Goal: Task Accomplishment & Management: Use online tool/utility

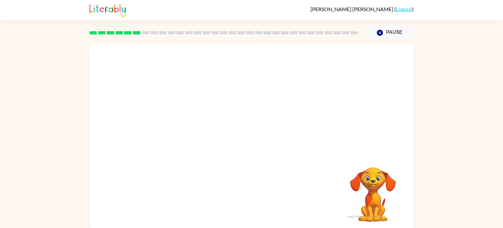
click at [0, 144] on div "Your browser must support playing .mp4 files to use Literably. Please try using…" at bounding box center [251, 135] width 503 height 190
click at [208, 167] on div "Your browser must support playing .mp4 files to use Literably. Please try using…" at bounding box center [251, 136] width 324 height 187
click at [209, 168] on div "Your browser must support playing .mp4 files to use Literably. Please try using…" at bounding box center [251, 136] width 324 height 187
click at [405, 186] on video "Your browser must support playing .mp4 files to use Literably. Please try using…" at bounding box center [374, 190] width 66 height 66
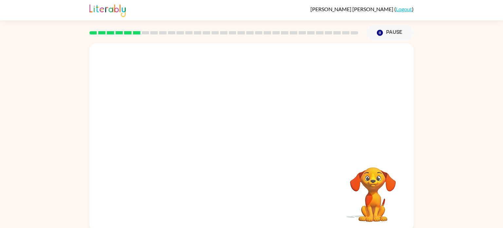
click at [203, 129] on video "Your browser must support playing .mp4 files to use Literably. Please try using…" at bounding box center [251, 98] width 324 height 110
click at [213, 125] on video "Your browser must support playing .mp4 files to use Literably. Please try using…" at bounding box center [251, 98] width 324 height 110
click at [264, 147] on button "button" at bounding box center [252, 140] width 42 height 24
click at [264, 147] on div at bounding box center [251, 98] width 324 height 110
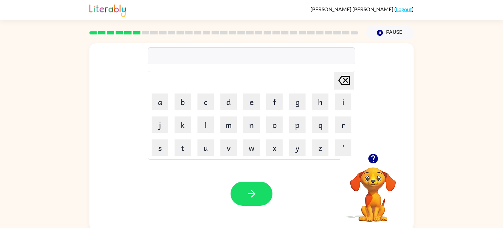
click at [378, 162] on icon "button" at bounding box center [373, 158] width 11 height 11
click at [379, 183] on video "Your browser must support playing .mp4 files to use Literably. Please try using…" at bounding box center [374, 190] width 66 height 66
click at [348, 87] on icon "[PERSON_NAME] last character input" at bounding box center [345, 80] width 16 height 16
click at [380, 38] on button "Pause Pause" at bounding box center [390, 32] width 48 height 15
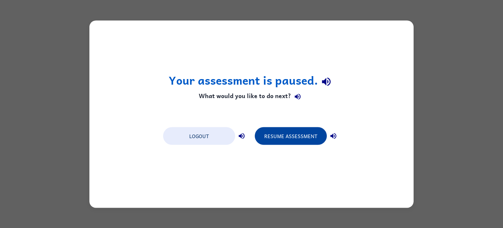
click at [291, 140] on button "Resume Assessment" at bounding box center [291, 136] width 72 height 18
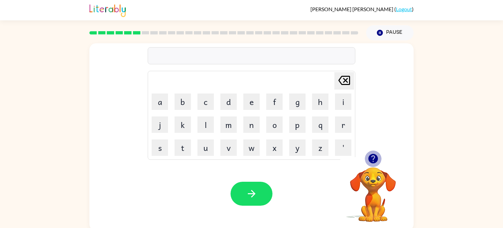
click at [374, 160] on icon "button" at bounding box center [373, 159] width 10 height 10
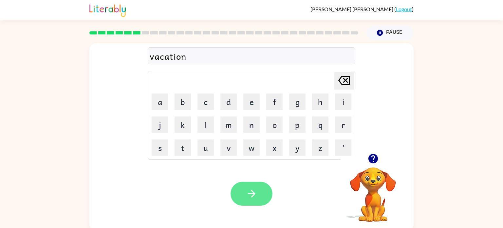
click at [259, 191] on button "button" at bounding box center [252, 194] width 42 height 24
click at [262, 196] on button "button" at bounding box center [252, 194] width 42 height 24
click at [257, 192] on icon "button" at bounding box center [251, 193] width 11 height 11
click at [249, 201] on button "button" at bounding box center [252, 194] width 42 height 24
click at [253, 199] on icon "button" at bounding box center [251, 193] width 11 height 11
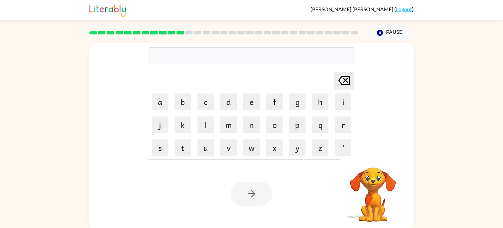
click at [253, 199] on div at bounding box center [252, 194] width 42 height 24
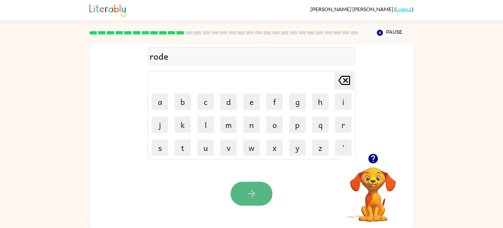
click at [247, 199] on button "button" at bounding box center [252, 194] width 42 height 24
click at [247, 195] on icon "button" at bounding box center [251, 193] width 11 height 11
click at [240, 194] on button "button" at bounding box center [252, 194] width 42 height 24
click at [253, 195] on icon "button" at bounding box center [252, 194] width 8 height 8
click at [179, 137] on td "t" at bounding box center [183, 147] width 22 height 22
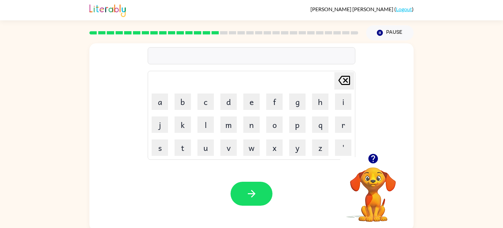
click at [179, 137] on td "t" at bounding box center [183, 147] width 22 height 22
click at [276, 125] on button "o" at bounding box center [274, 124] width 16 height 16
type button "o"
click at [177, 57] on div "brimming" at bounding box center [252, 56] width 204 height 14
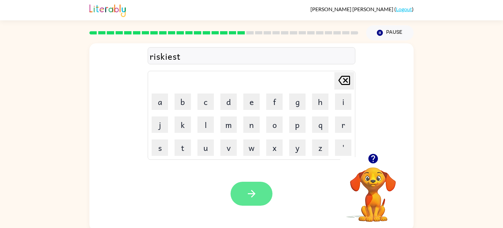
click at [245, 186] on button "button" at bounding box center [252, 194] width 42 height 24
click at [253, 187] on button "button" at bounding box center [252, 194] width 42 height 24
click at [262, 198] on button "button" at bounding box center [252, 194] width 42 height 24
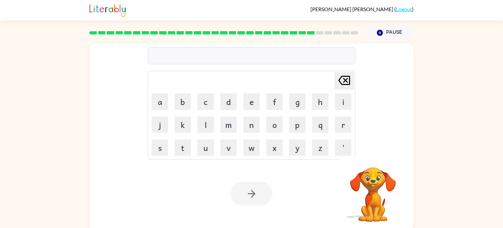
click at [249, 217] on div "Your browser must support playing .mp4 files to use Literably. Please try using…" at bounding box center [251, 194] width 324 height 74
click at [278, 185] on div "Your browser must support playing .mp4 files to use Literably. Please try using…" at bounding box center [251, 194] width 324 height 74
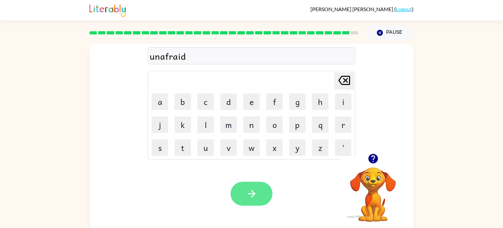
click at [245, 200] on button "button" at bounding box center [252, 194] width 42 height 24
